Goal: Task Accomplishment & Management: Manage account settings

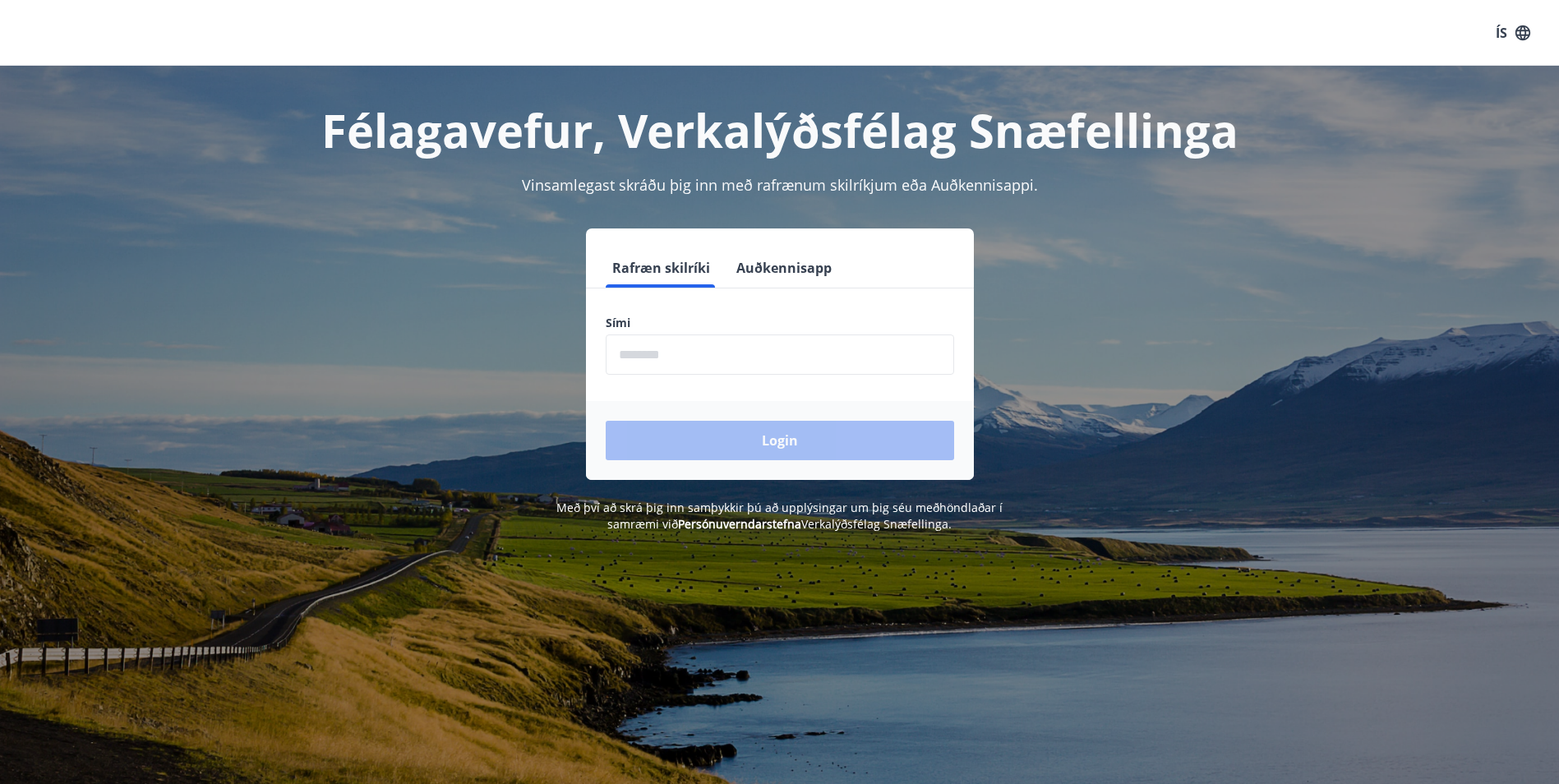
click at [773, 263] on button "Auðkennisapp" at bounding box center [783, 267] width 109 height 40
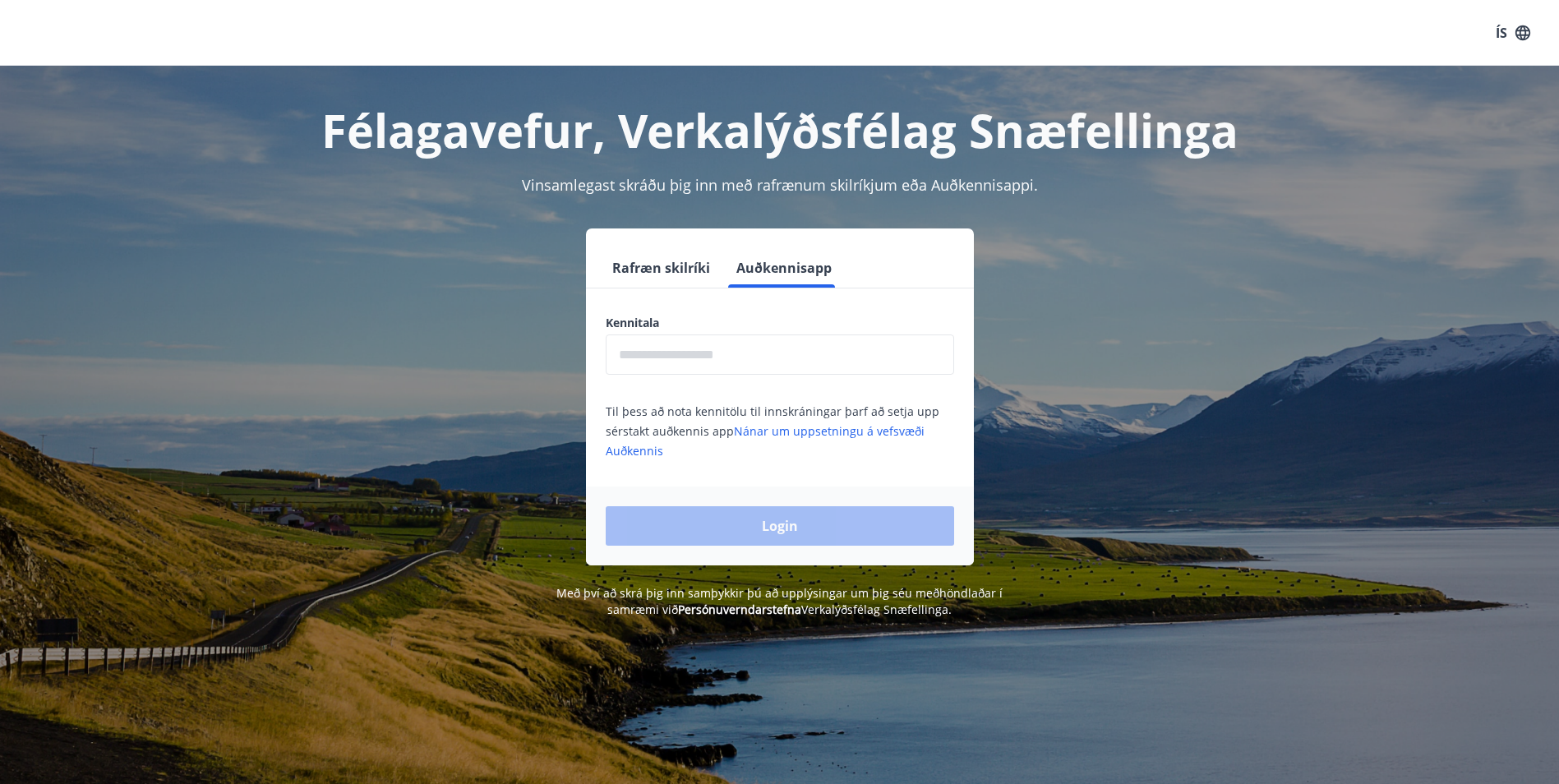
click at [686, 356] on input "text" at bounding box center [780, 354] width 349 height 40
type input "**********"
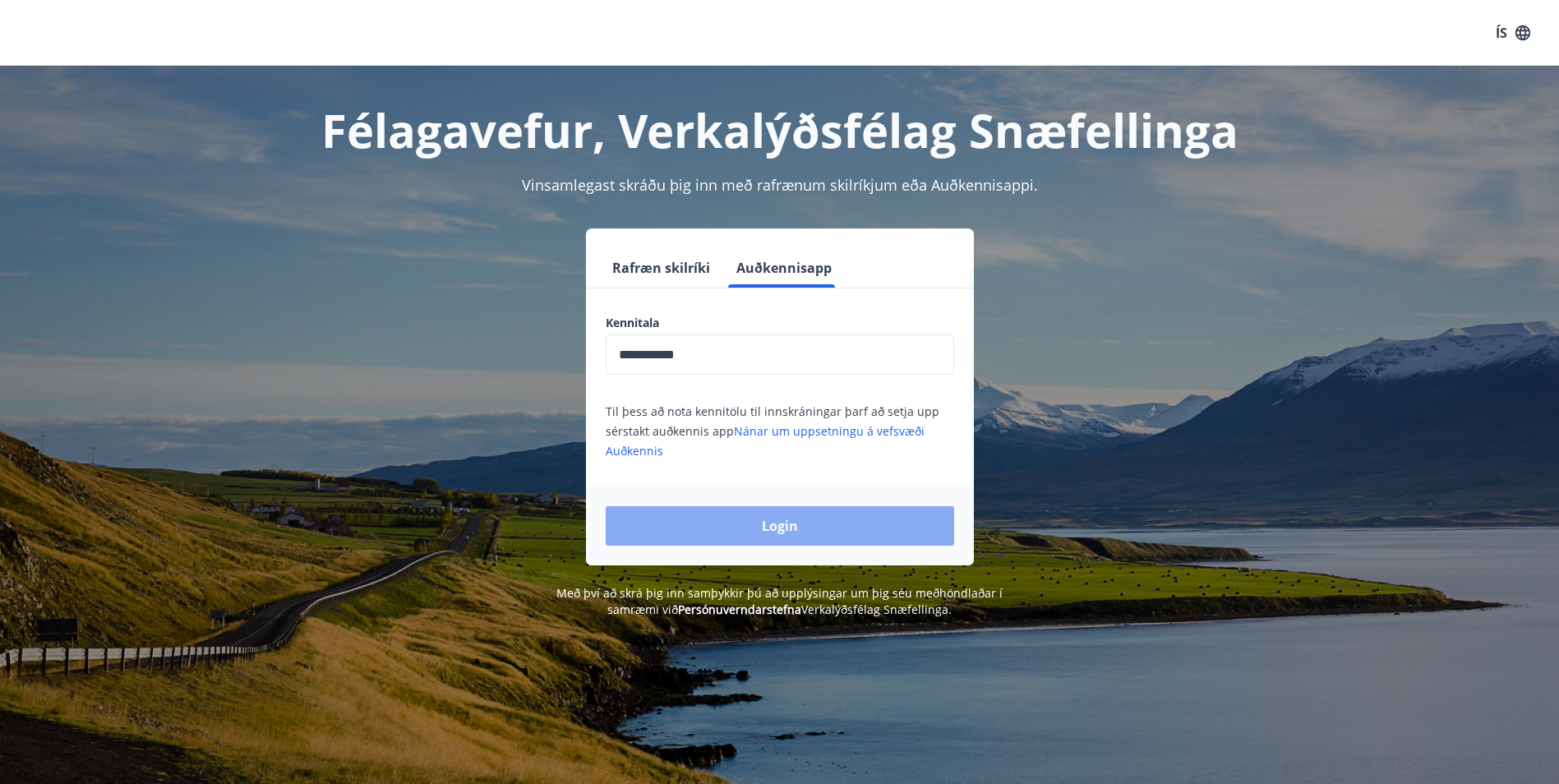
click at [737, 515] on button "Login" at bounding box center [780, 526] width 349 height 40
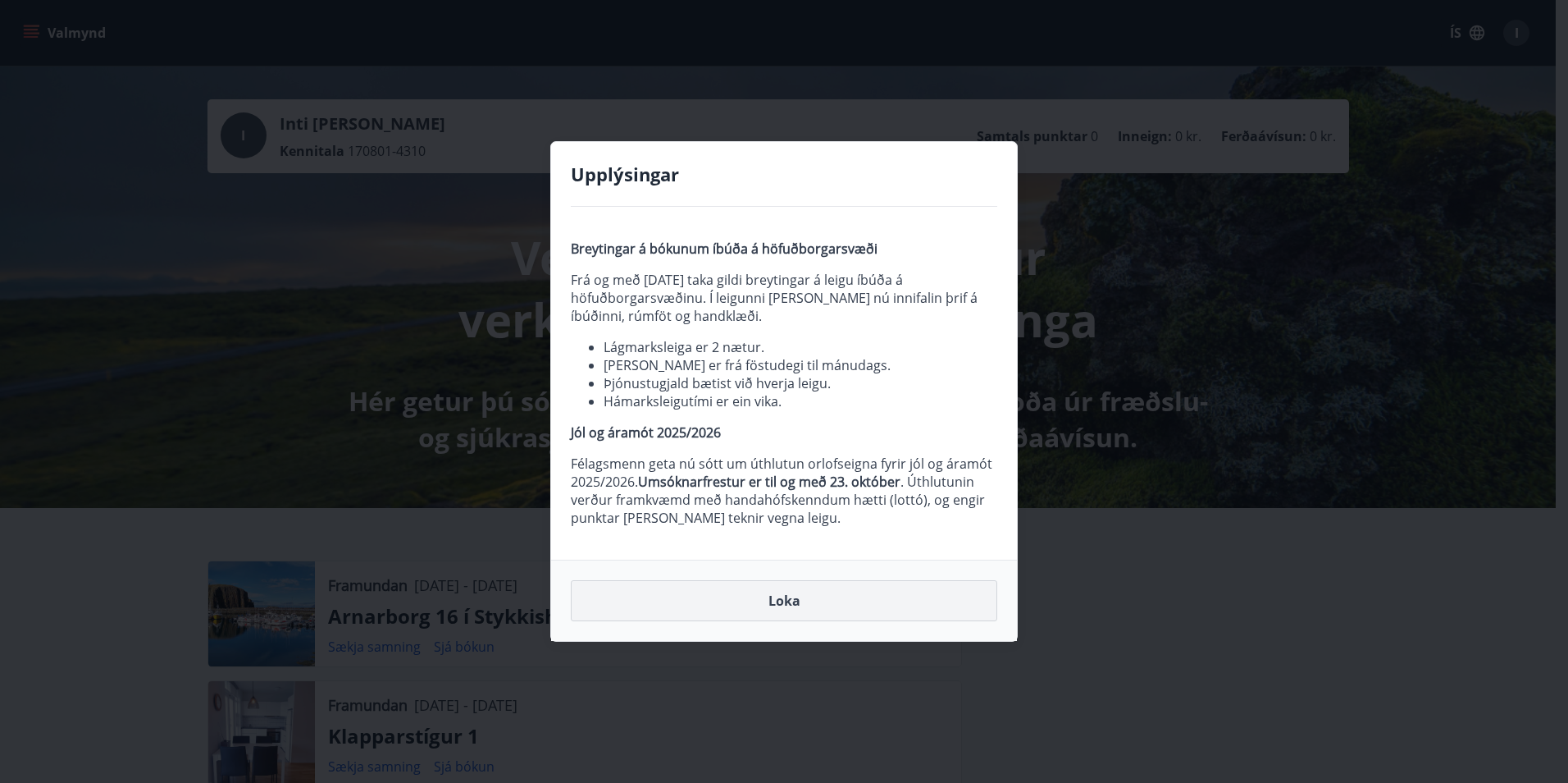
click at [772, 599] on button "Loka" at bounding box center [784, 600] width 427 height 41
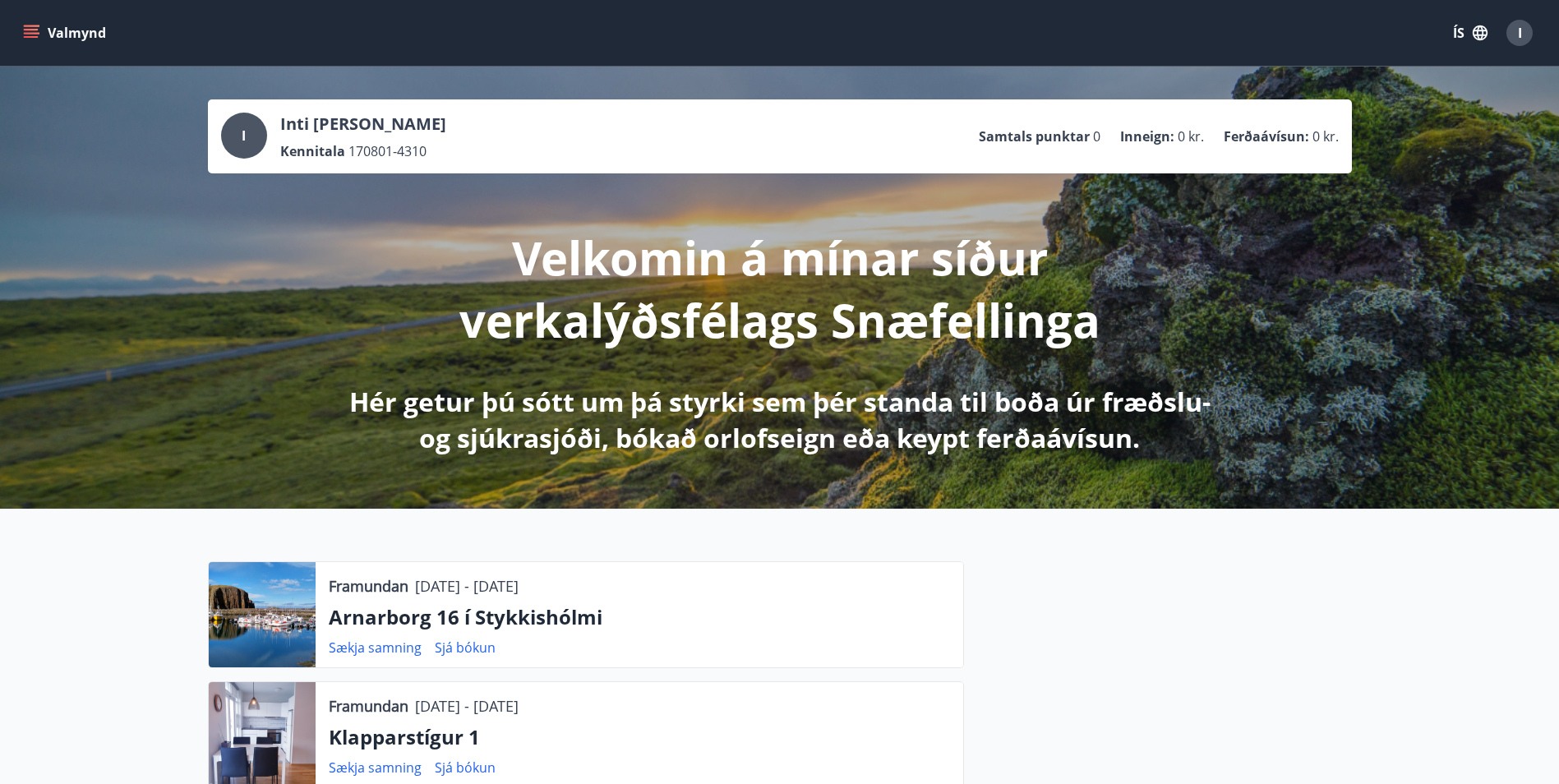
click at [26, 34] on icon "menu" at bounding box center [33, 33] width 18 height 2
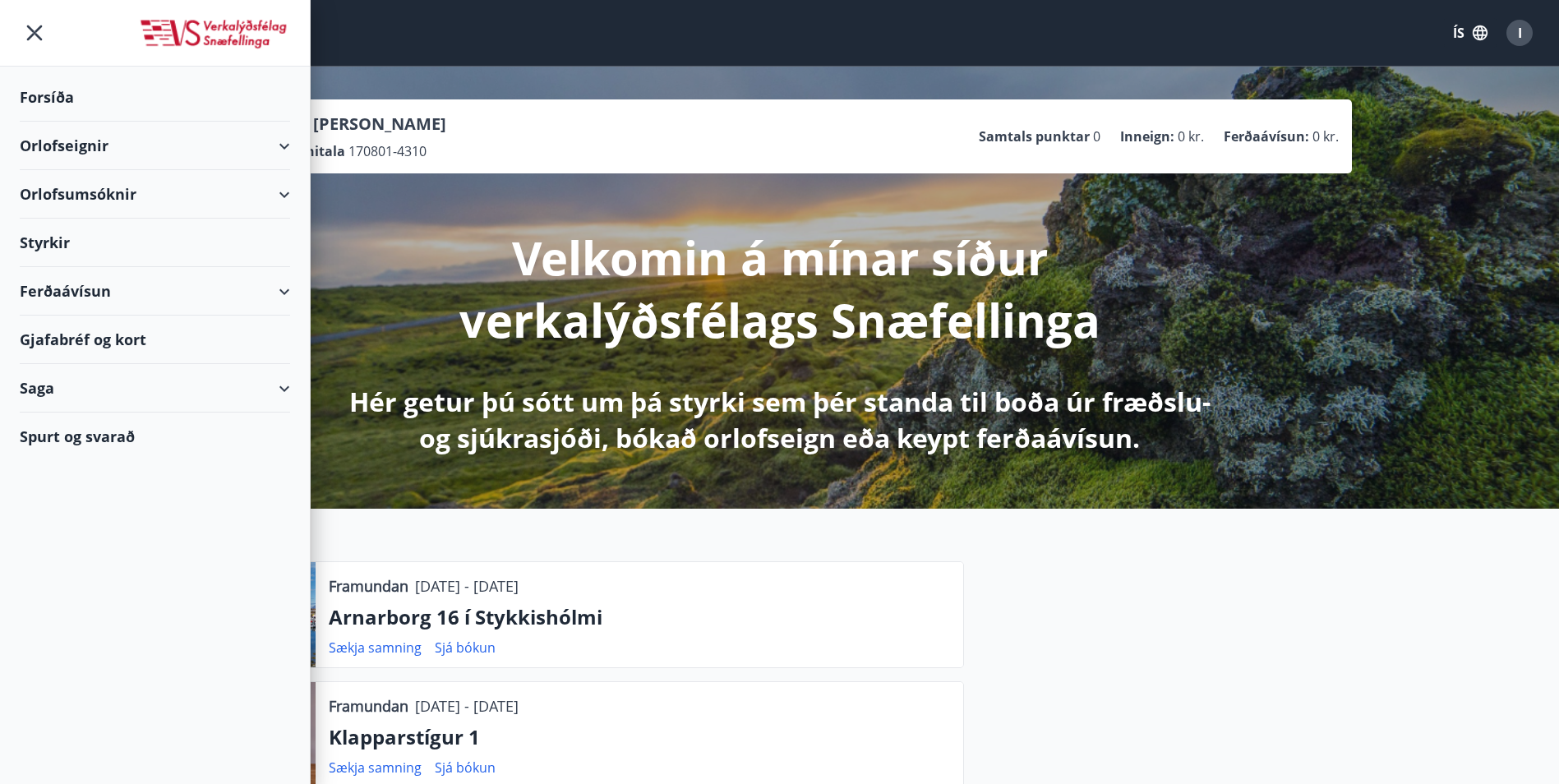
click at [1460, 28] on button "ÍS" at bounding box center [1470, 32] width 52 height 29
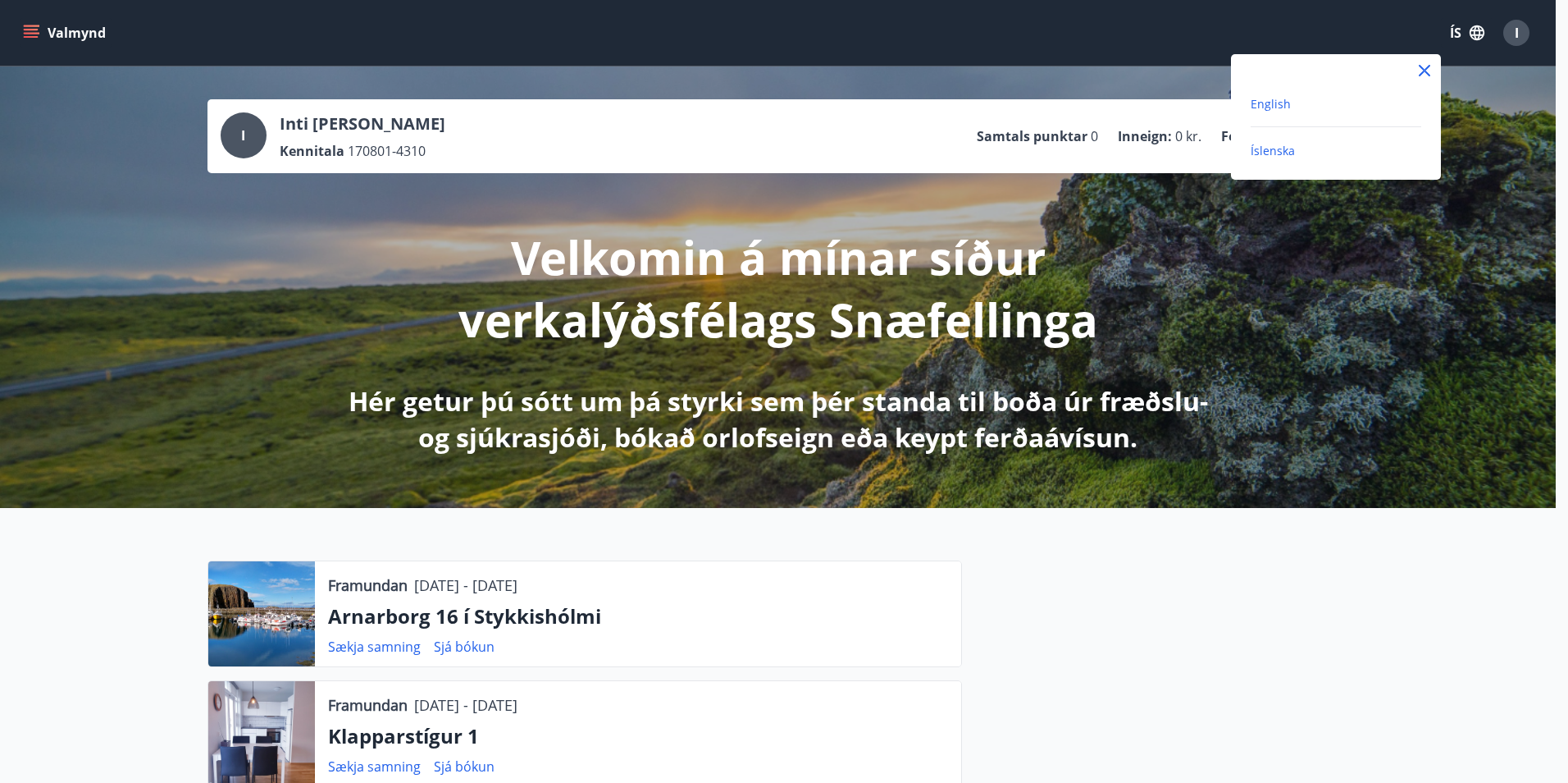
click at [1278, 110] on span "English" at bounding box center [1270, 104] width 40 height 16
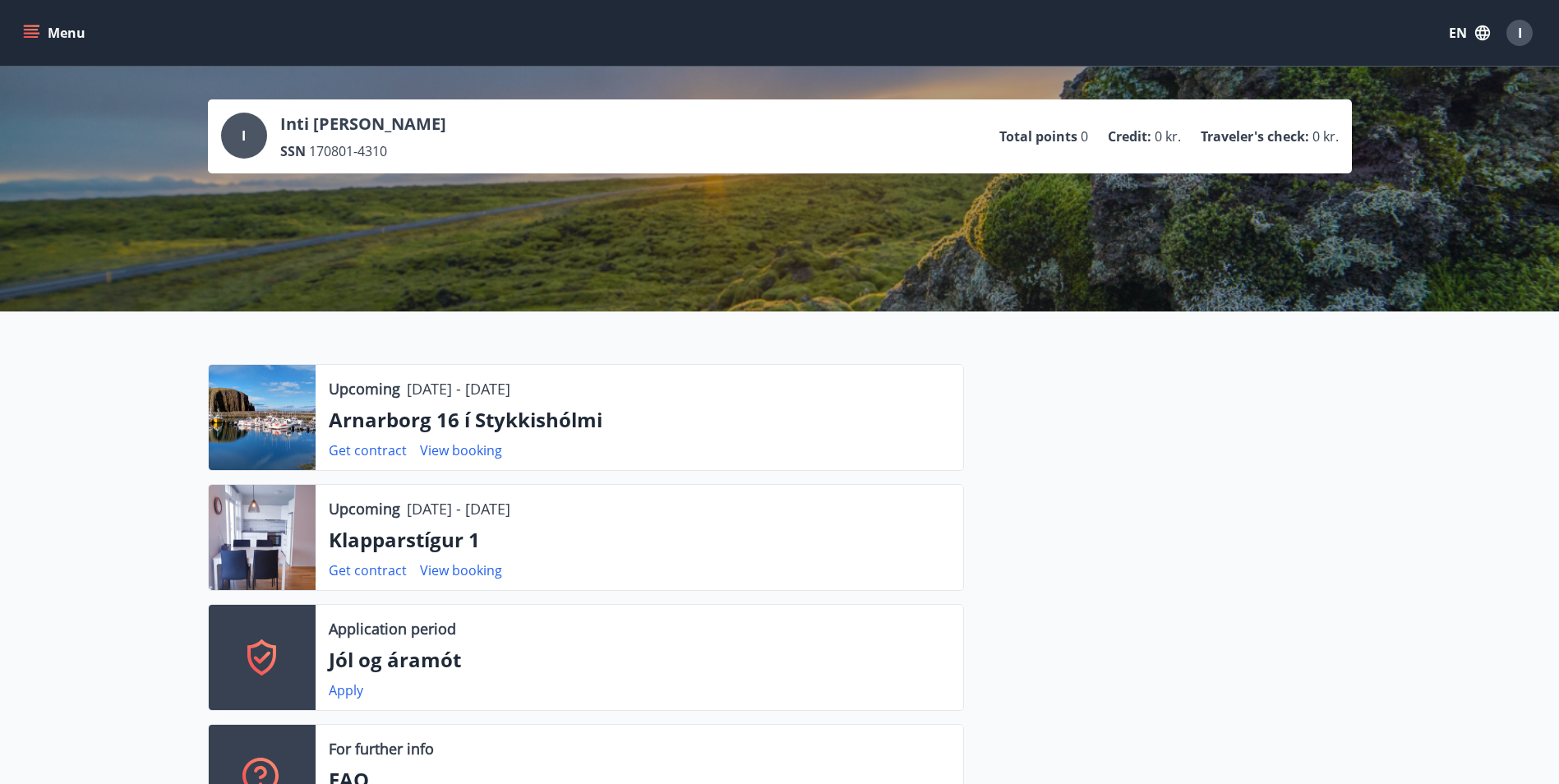
click at [40, 27] on button "Menu" at bounding box center [56, 32] width 73 height 29
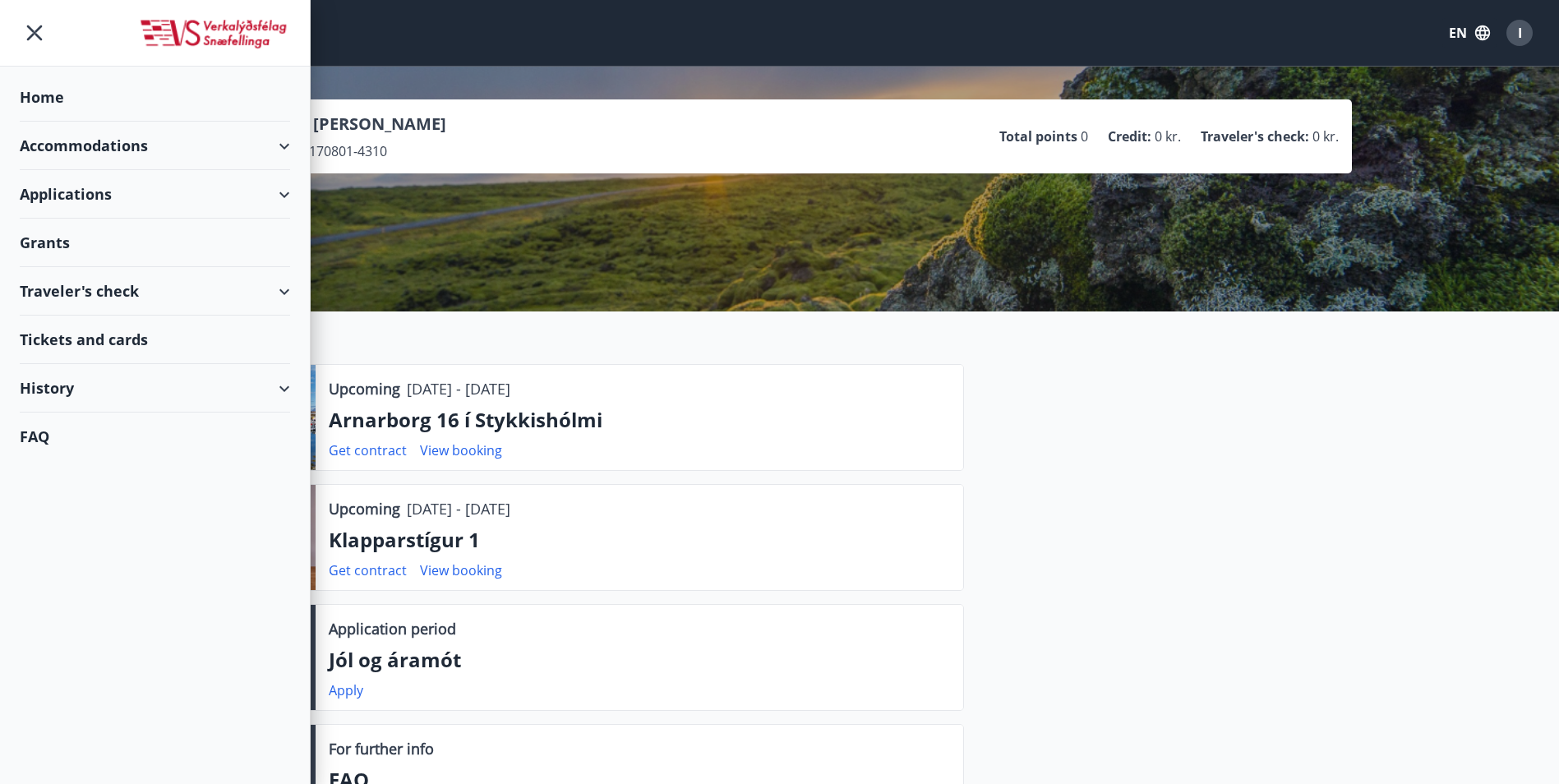
click at [286, 153] on div "Accommodations" at bounding box center [154, 145] width 270 height 49
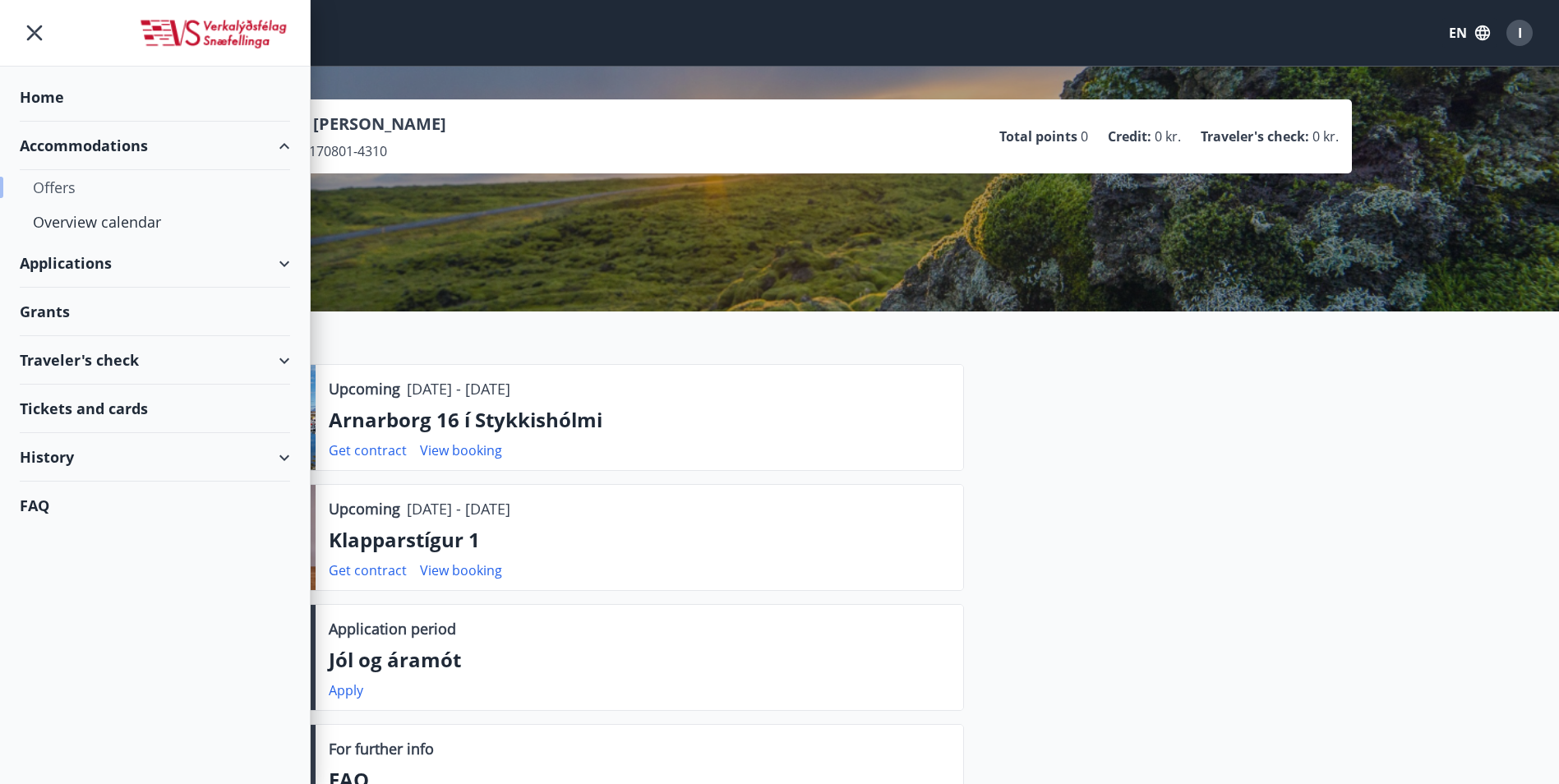
click at [67, 181] on div "Offers" at bounding box center [155, 187] width 244 height 35
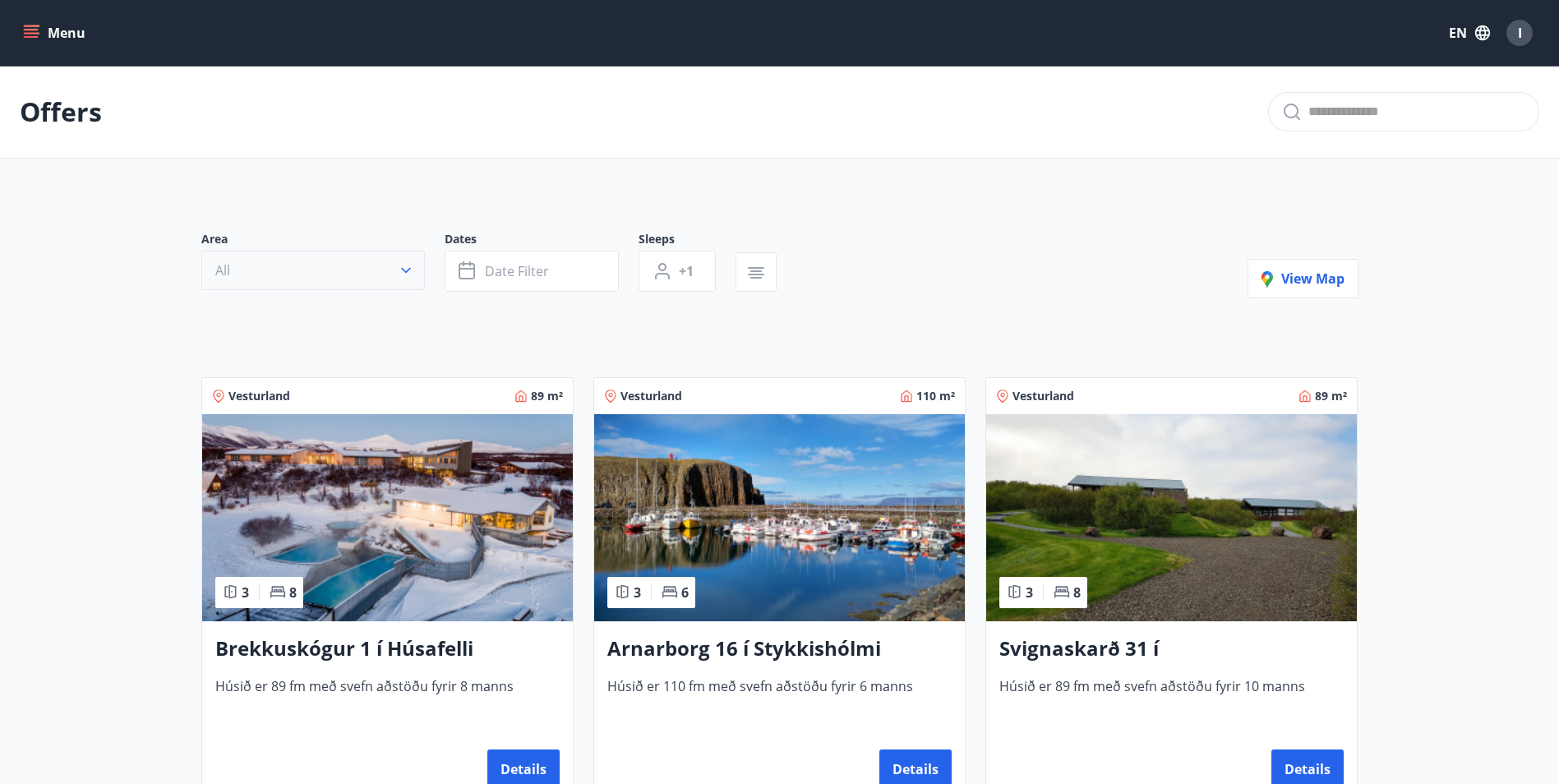
click at [349, 265] on button "All" at bounding box center [313, 270] width 223 height 40
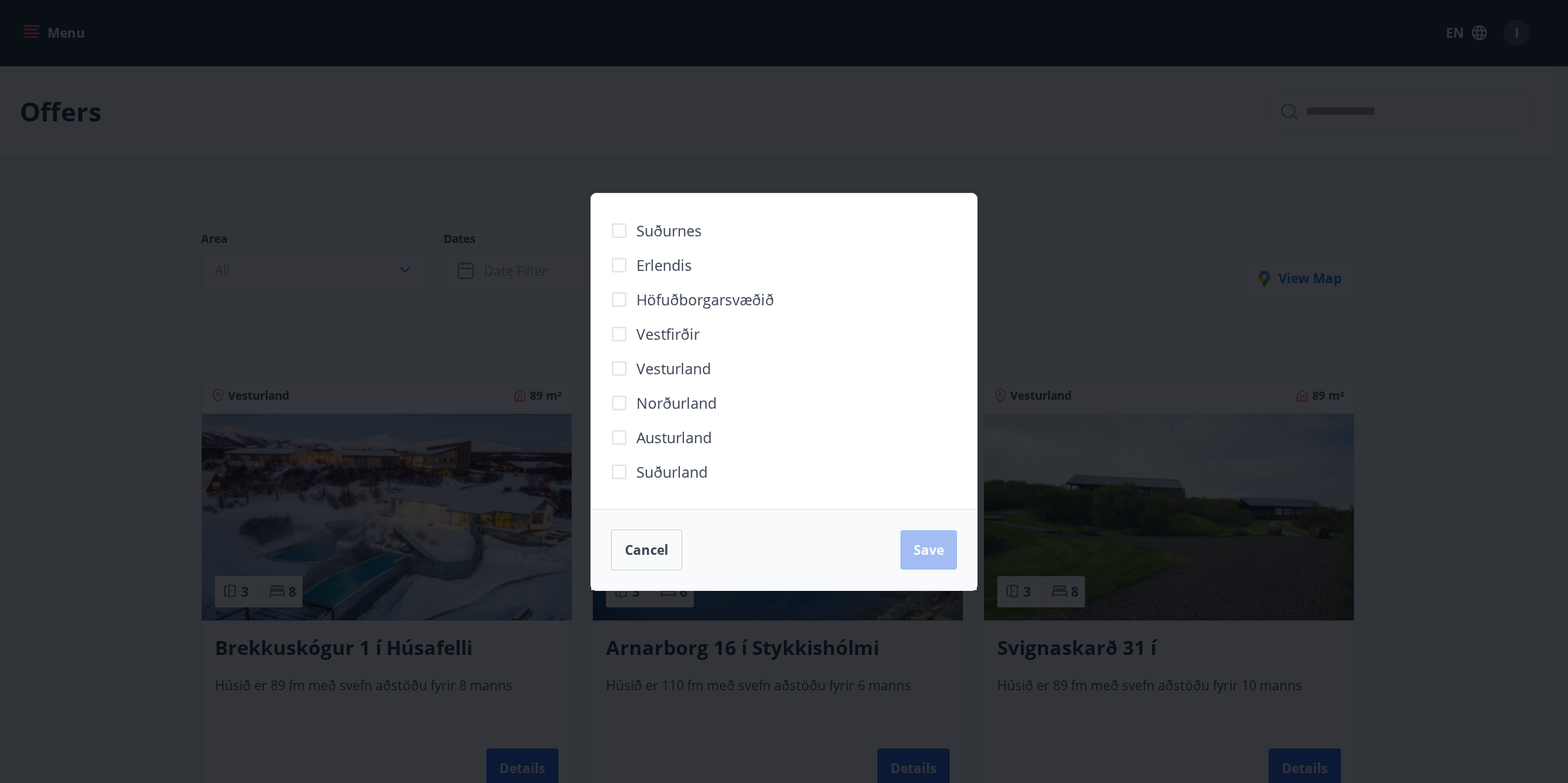
click at [283, 414] on div "Suðurnes Erlendis Höfuðborgarsvæðið Vestfirðir Vesturland Norðurland Austurland…" at bounding box center [784, 392] width 1568 height 783
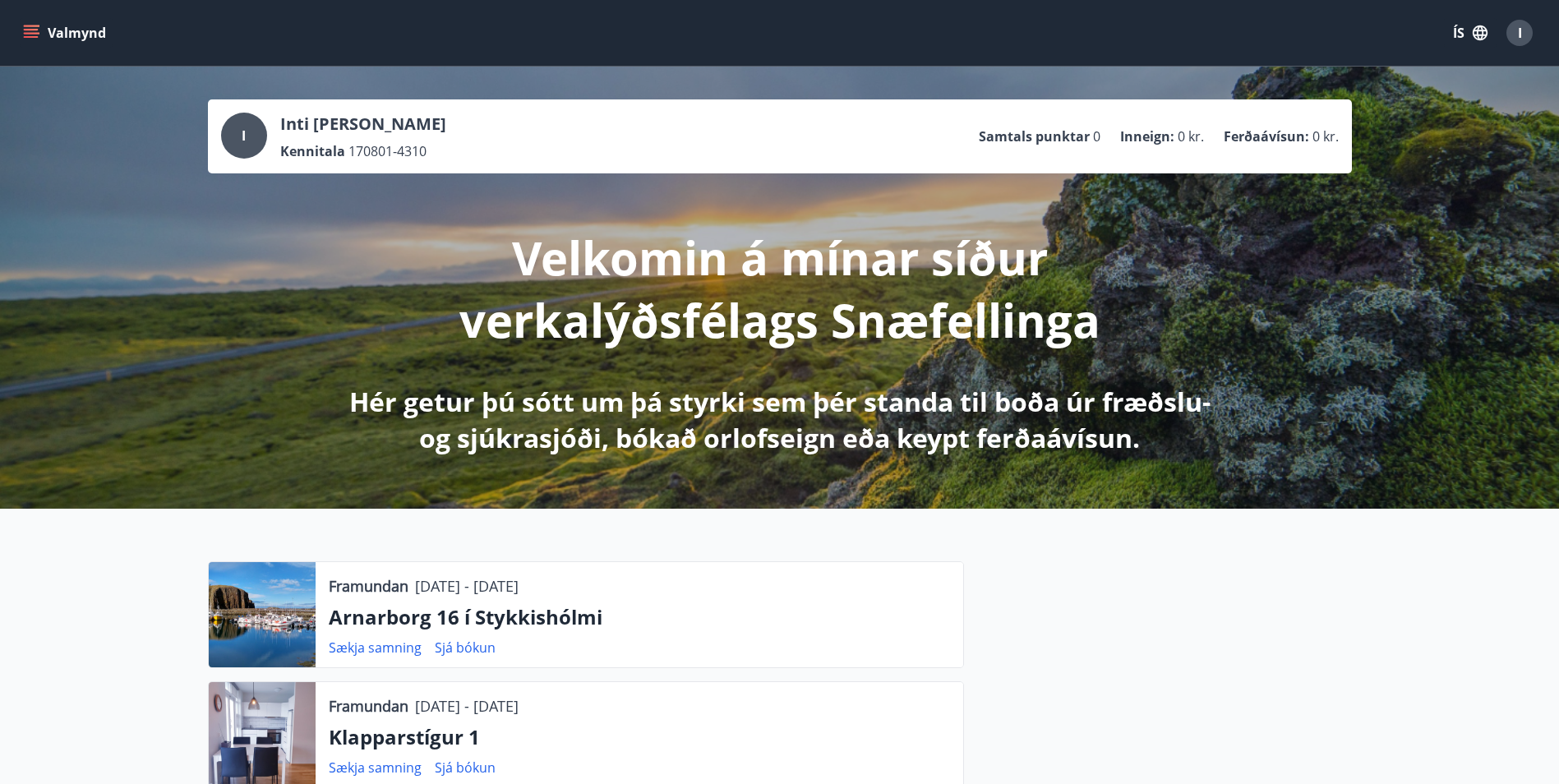
click at [1534, 29] on button "I" at bounding box center [1519, 33] width 40 height 40
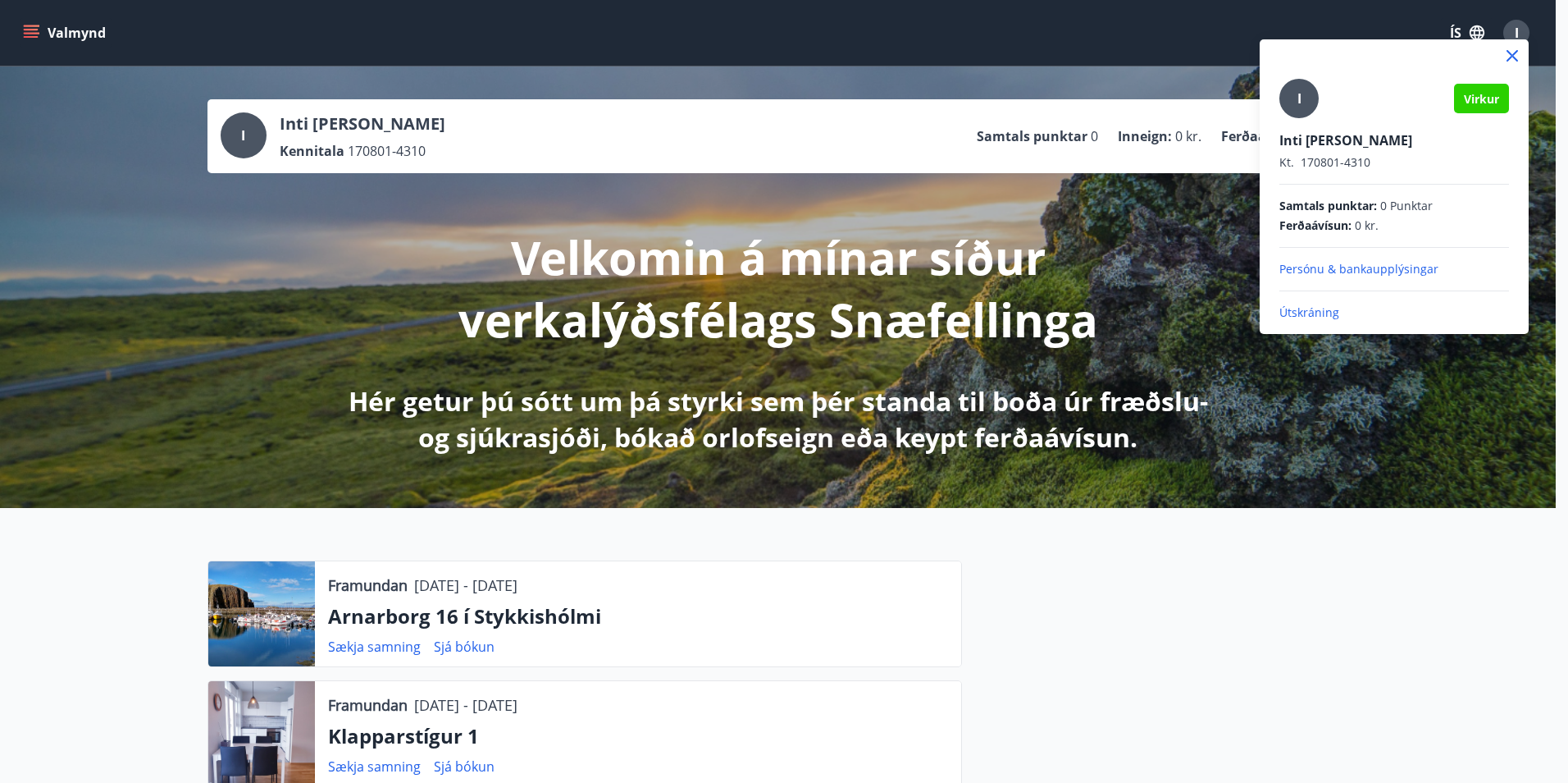
click at [1319, 311] on p "Útskráning" at bounding box center [1394, 312] width 230 height 17
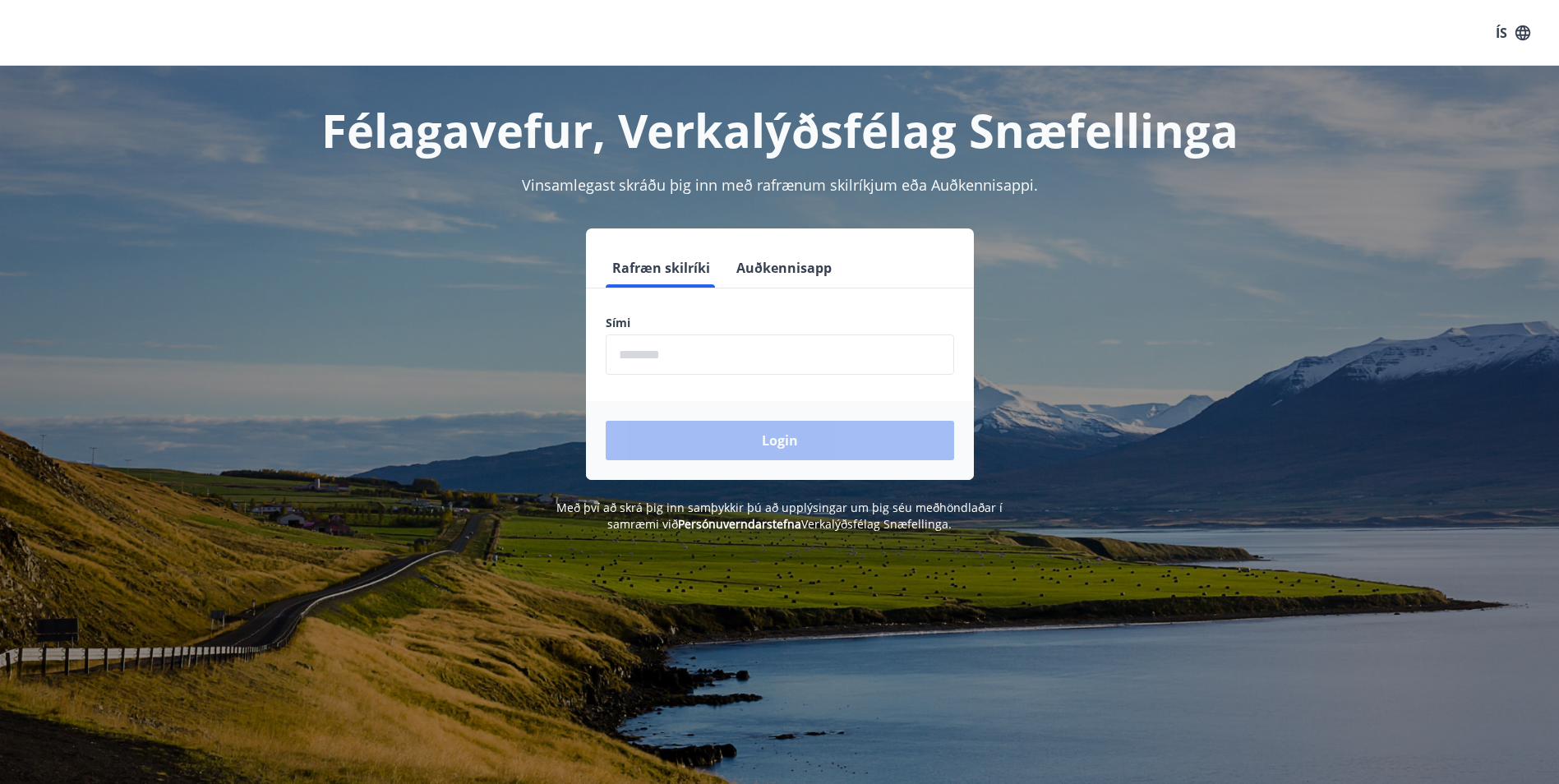
click at [773, 271] on button "Auðkennisapp" at bounding box center [783, 267] width 109 height 40
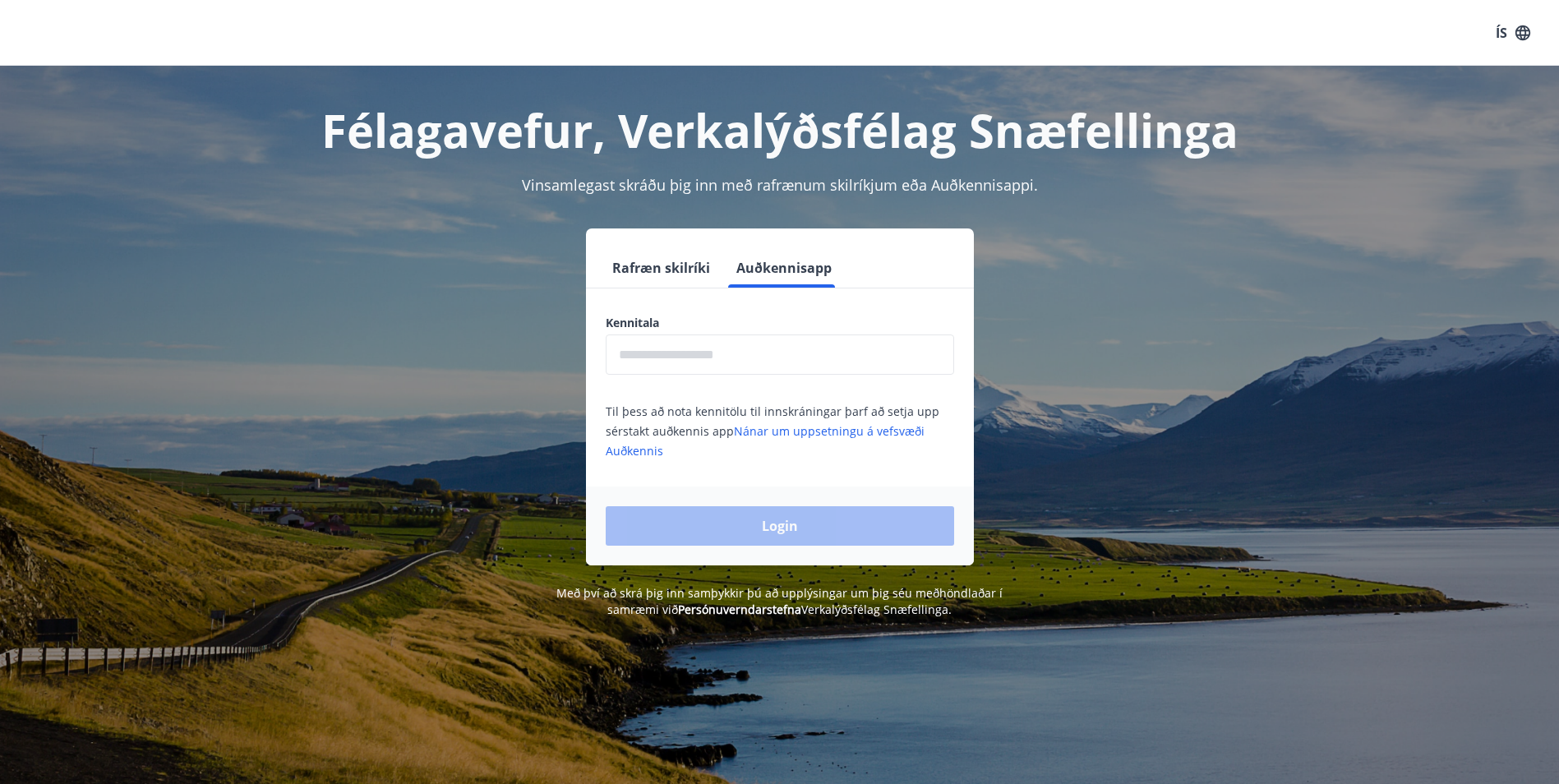
drag, startPoint x: 693, startPoint y: 396, endPoint x: 715, endPoint y: 376, distance: 29.7
click at [693, 395] on div "Kennitala ​ Til þess að nota kennitölu til innskráningar þarf að setja upp sérs…" at bounding box center [780, 388] width 388 height 145
click at [716, 376] on div "Kennitala ​ Til þess að nota kennitölu til innskráningar þarf að setja upp sérs…" at bounding box center [780, 388] width 388 height 145
click at [718, 363] on input "text" at bounding box center [780, 354] width 349 height 40
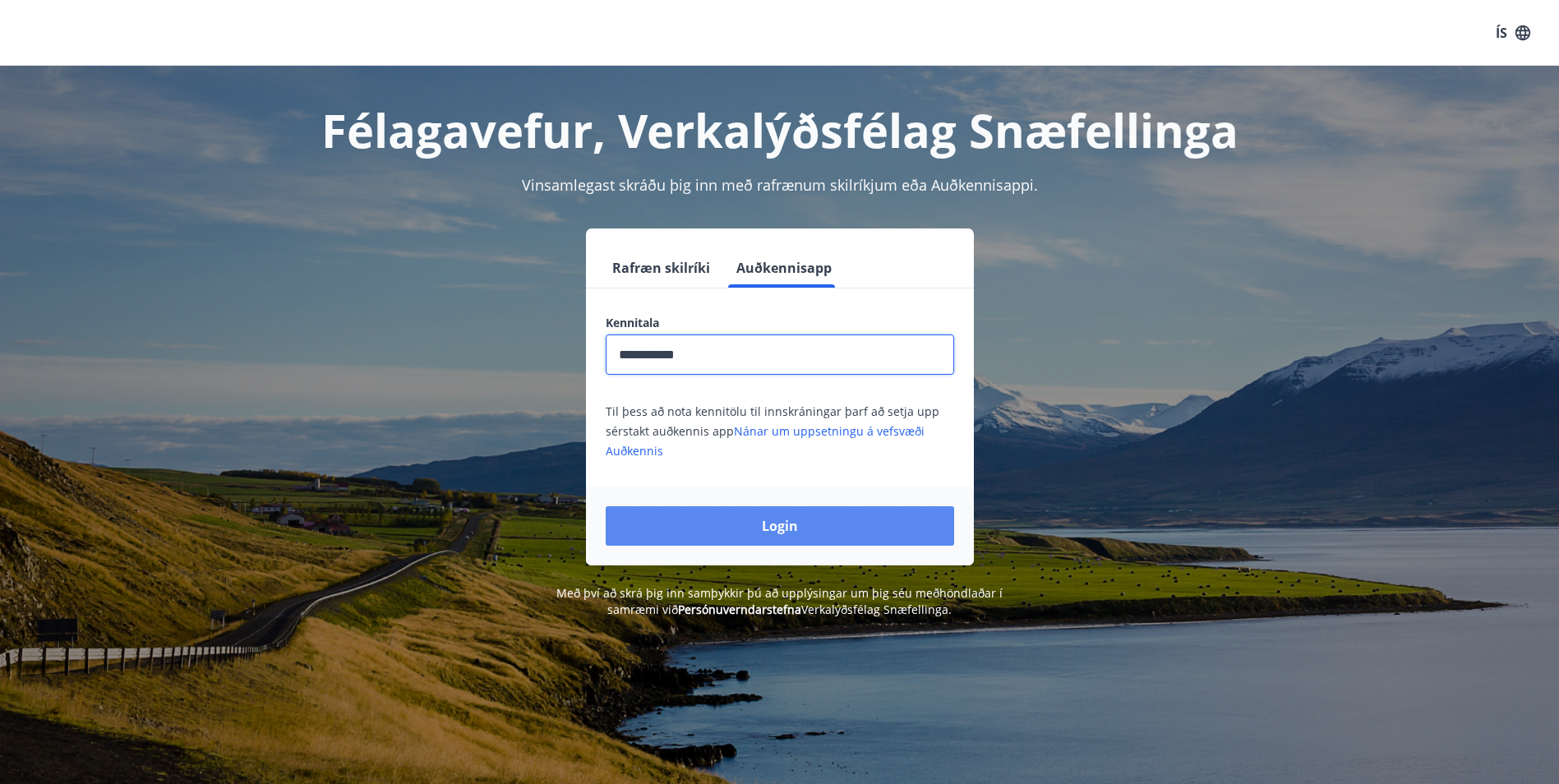
type input "**********"
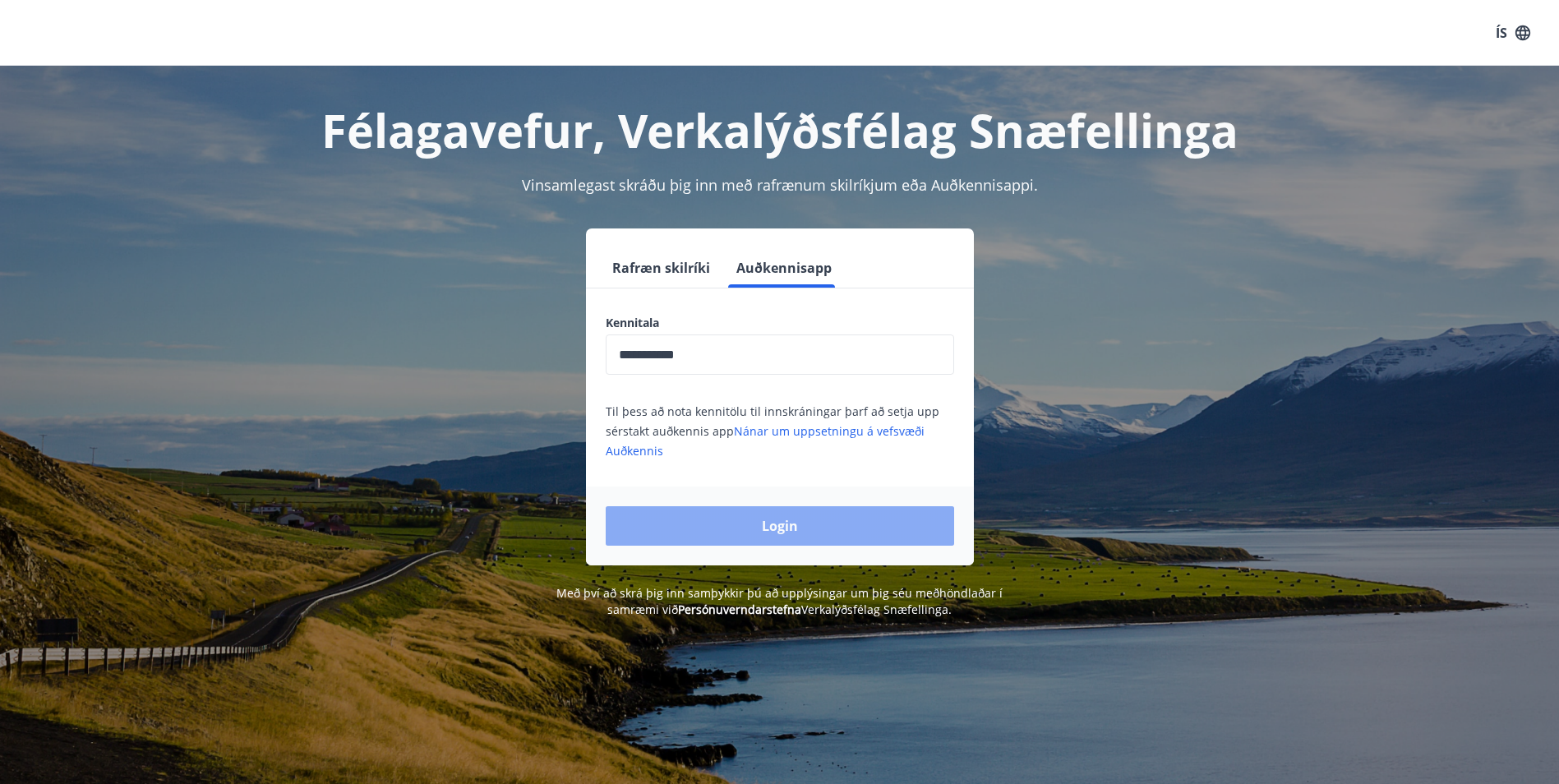
click at [668, 536] on button "Login" at bounding box center [780, 526] width 349 height 40
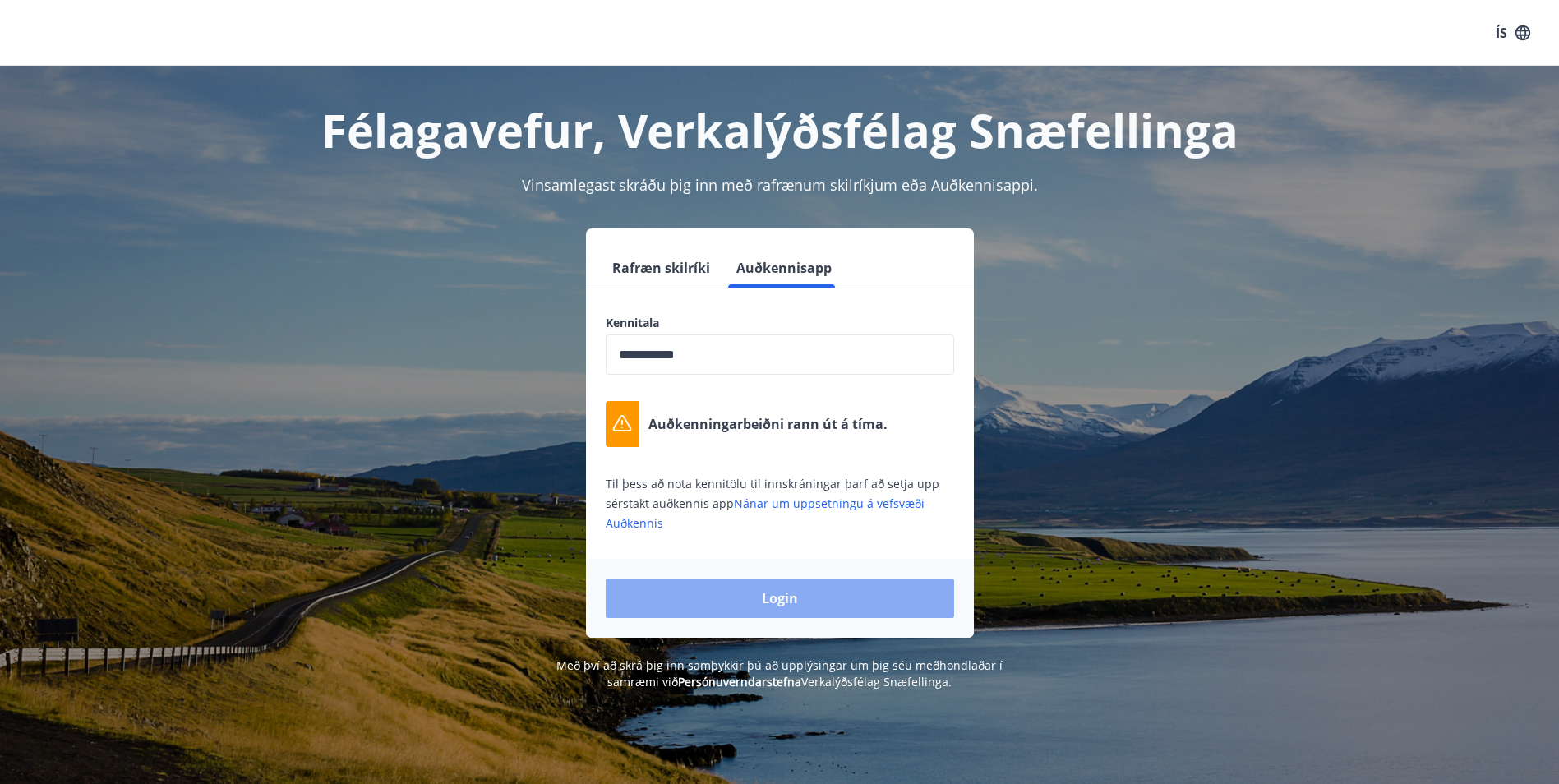
click at [751, 603] on button "Login" at bounding box center [780, 597] width 349 height 40
drag, startPoint x: 765, startPoint y: 602, endPoint x: 783, endPoint y: 652, distance: 53.1
click at [783, 652] on div "**********" at bounding box center [780, 377] width 1184 height 624
click at [1499, 33] on button "ÍS" at bounding box center [1512, 32] width 52 height 29
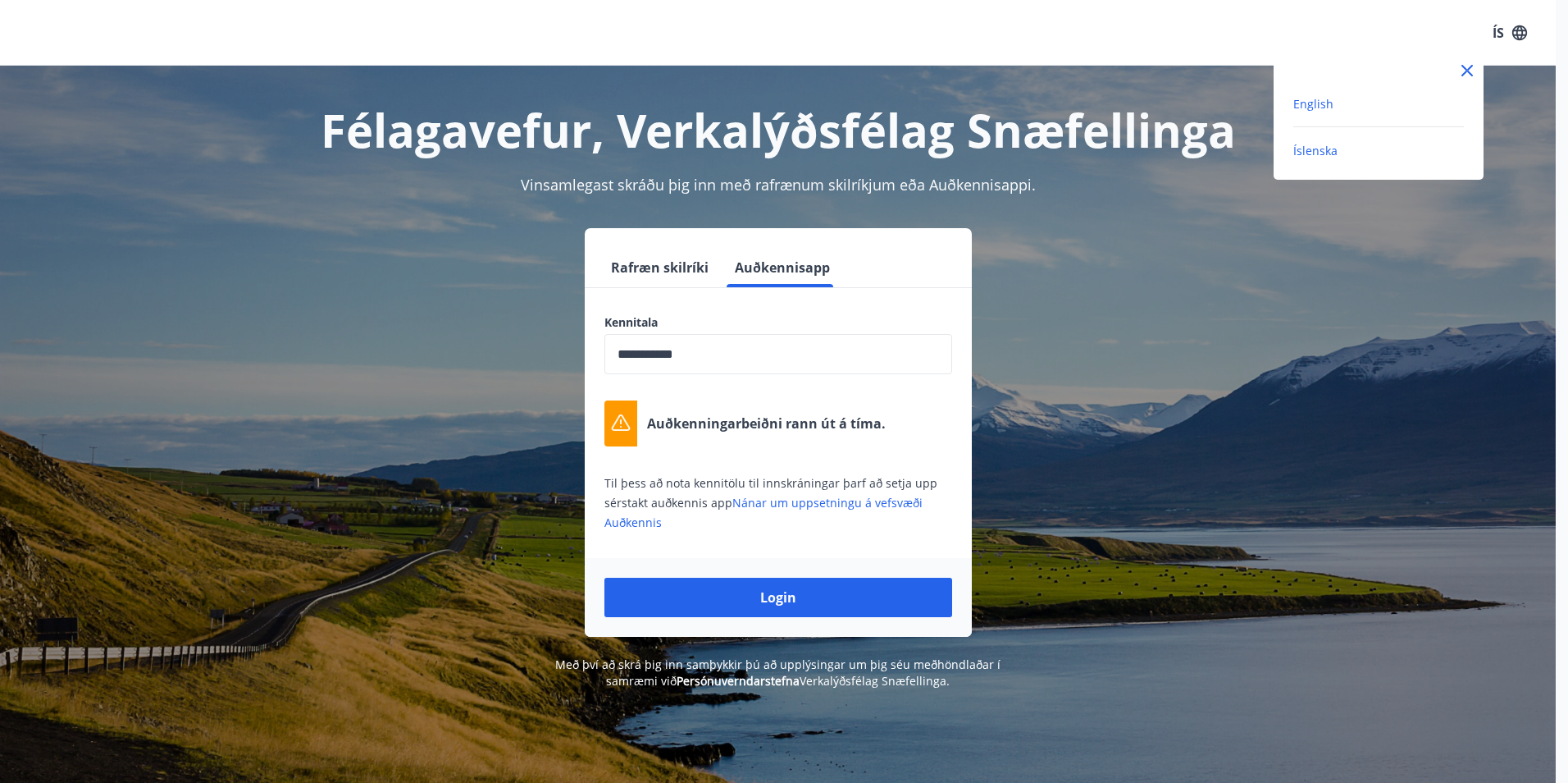
click at [1322, 105] on span "English" at bounding box center [1313, 104] width 40 height 16
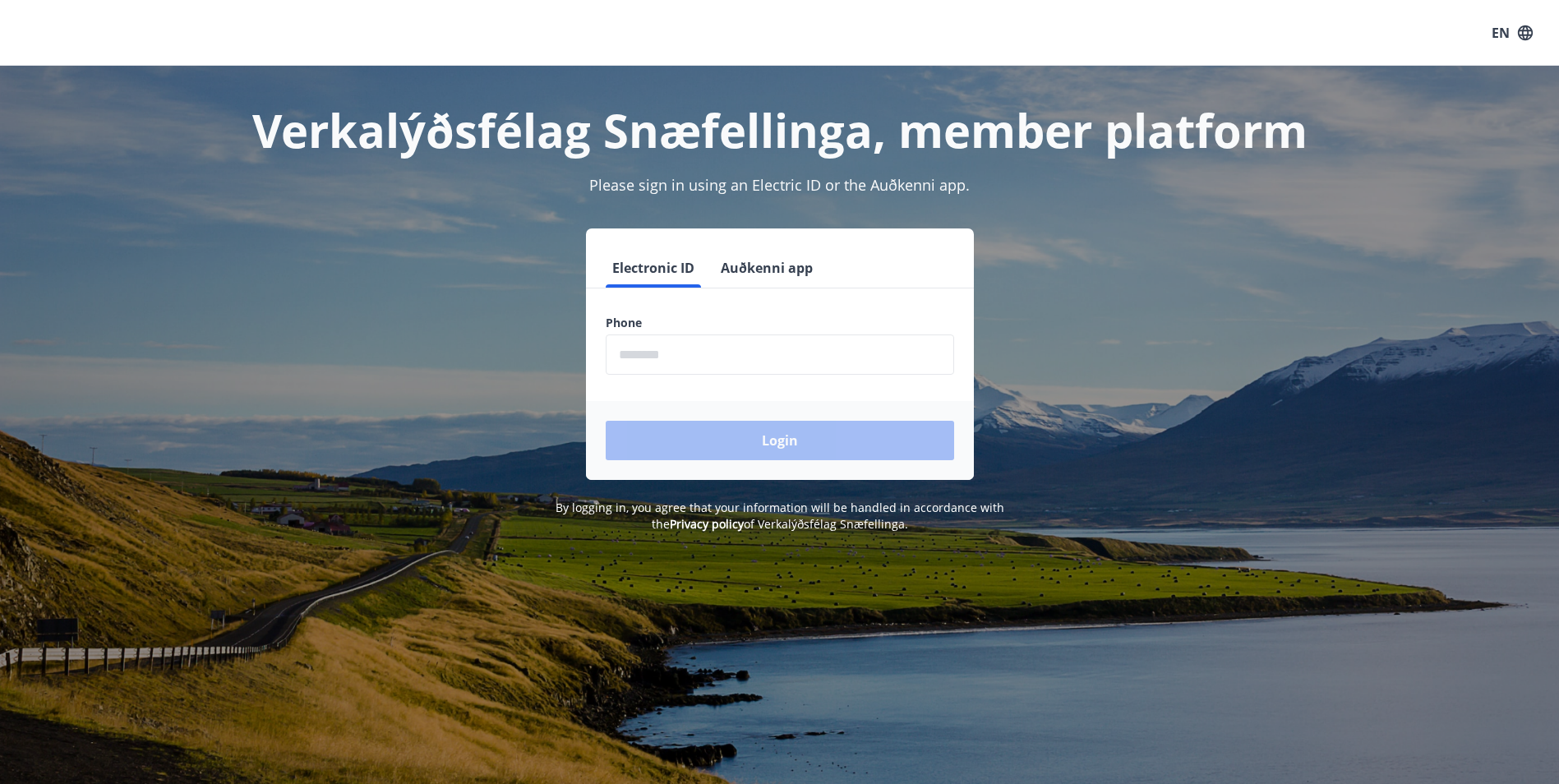
click at [760, 269] on button "Auðkenni app" at bounding box center [767, 267] width 105 height 40
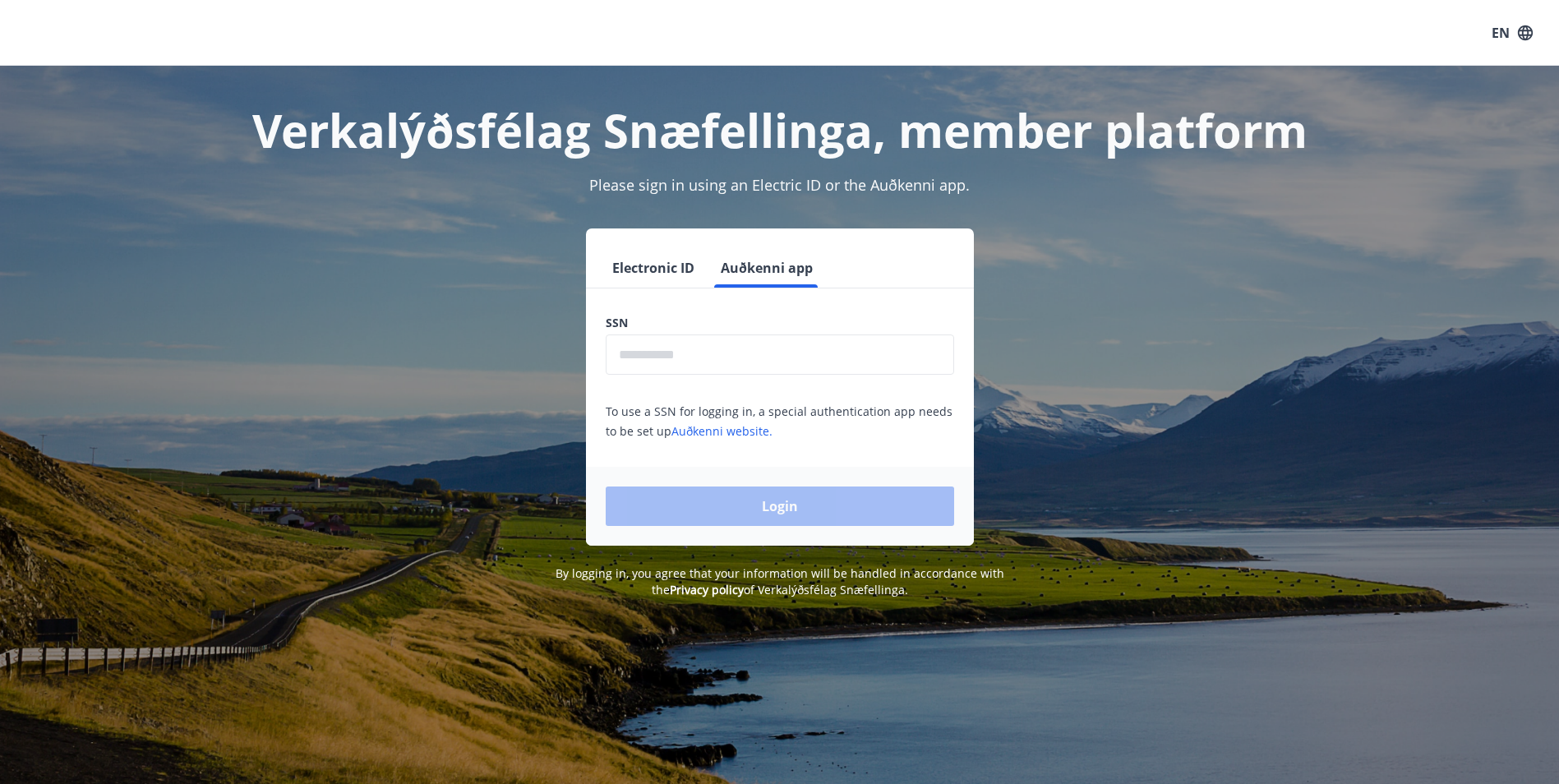
click at [766, 378] on div "SSN ​ To use a SSN for logging in, a special authentication app needs to be set…" at bounding box center [780, 378] width 388 height 126
click at [770, 362] on input "text" at bounding box center [780, 354] width 349 height 40
type input "**********"
click at [770, 510] on button "Login" at bounding box center [780, 506] width 349 height 40
